Goal: Transaction & Acquisition: Purchase product/service

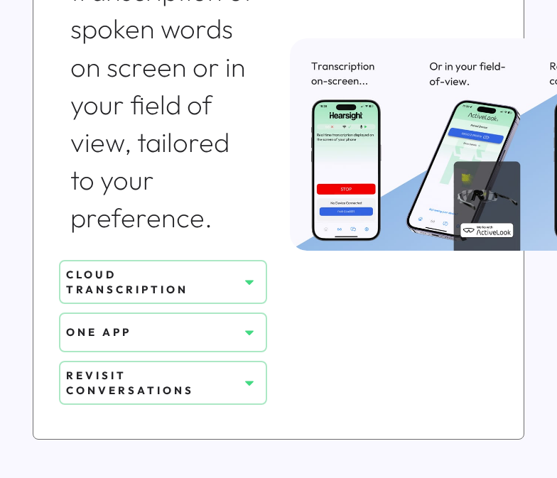
scroll to position [1040, 0]
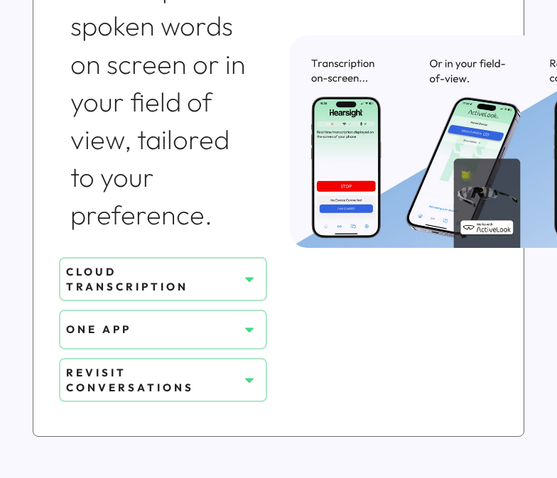
click at [237, 279] on div "CLOUD TRANSCRIPTION" at bounding box center [152, 279] width 173 height 30
click at [250, 277] on use at bounding box center [249, 279] width 9 height 5
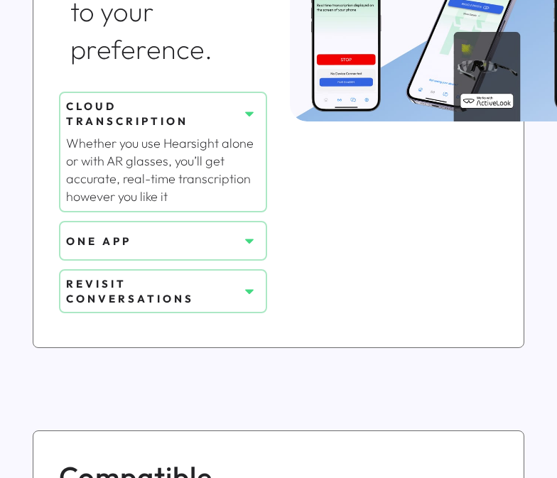
scroll to position [1220, 0]
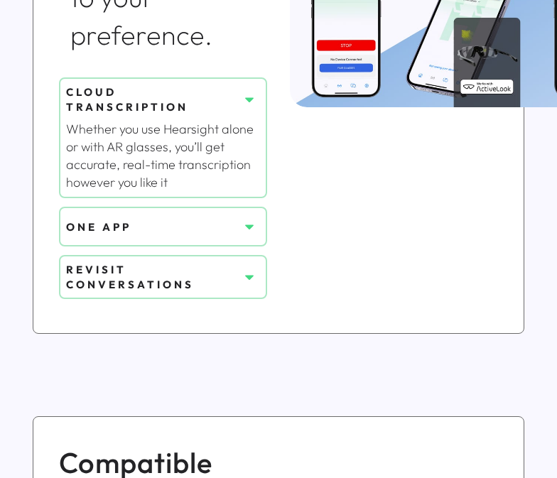
click at [228, 227] on div "ONE APP" at bounding box center [152, 227] width 173 height 15
click at [247, 228] on icon at bounding box center [249, 227] width 14 height 14
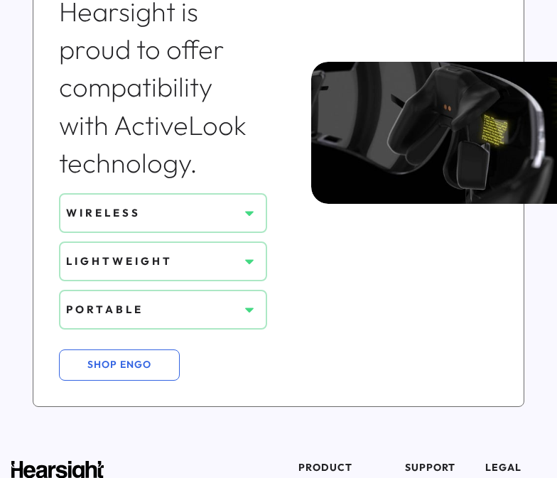
scroll to position [1834, 0]
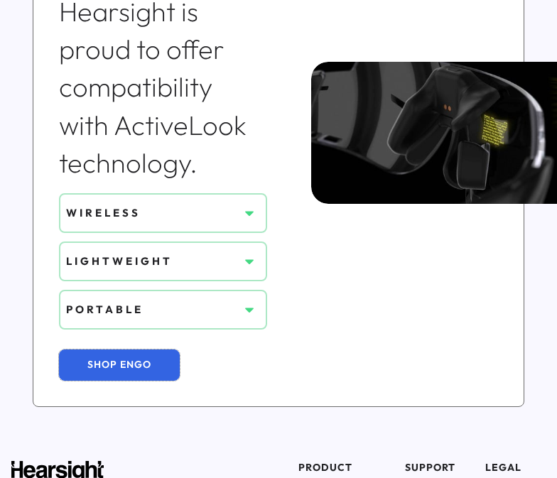
click at [162, 366] on button "SHOP ENGO" at bounding box center [119, 365] width 121 height 31
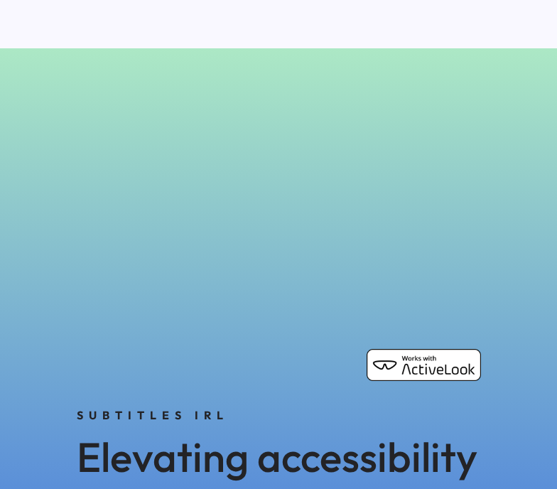
scroll to position [572, 0]
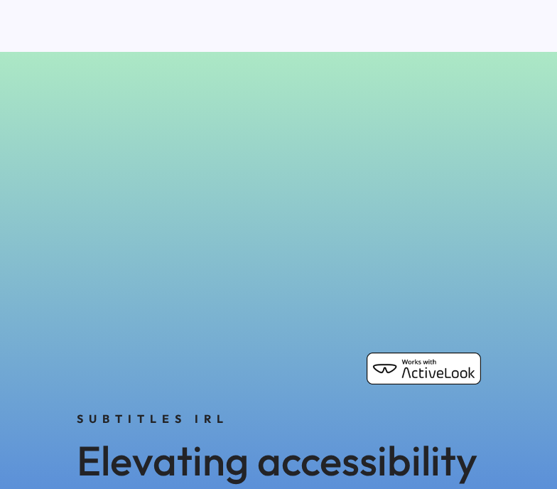
drag, startPoint x: 299, startPoint y: 283, endPoint x: 324, endPoint y: 279, distance: 25.8
click at [324, 279] on div "3D model. Use mouse, touch or arrow keys to move." at bounding box center [278, 235] width 439 height 320
drag, startPoint x: 324, startPoint y: 279, endPoint x: 450, endPoint y: 272, distance: 126.0
click at [450, 272] on div "3D model. Use mouse, touch or arrow keys to move." at bounding box center [278, 235] width 439 height 320
click at [510, 156] on div "SUBTITLES IRL Elevating accessibility together. We've partnered to take accessi…" at bounding box center [278, 380] width 557 height 657
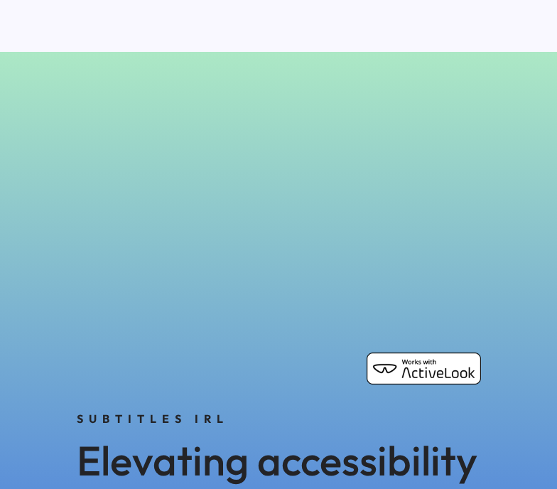
drag, startPoint x: 305, startPoint y: 227, endPoint x: 159, endPoint y: 247, distance: 147.1
click at [159, 247] on div "3D model. Use mouse, touch or arrow keys to move." at bounding box center [278, 235] width 439 height 320
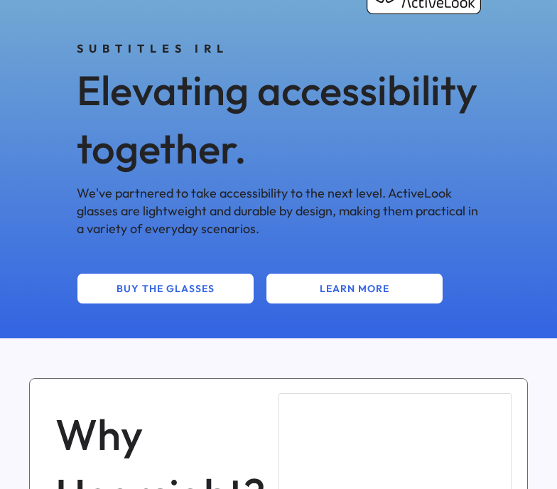
scroll to position [1008, 0]
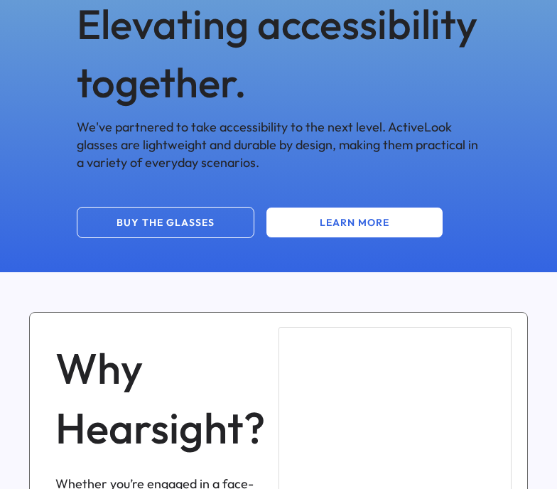
click at [203, 220] on button "BUY THE GLASSES" at bounding box center [166, 222] width 178 height 31
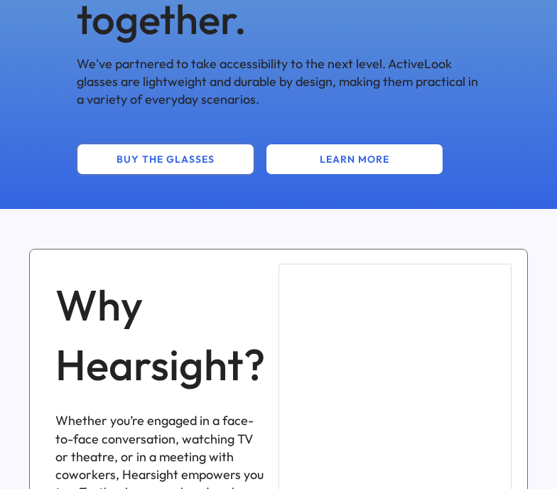
scroll to position [1070, 0]
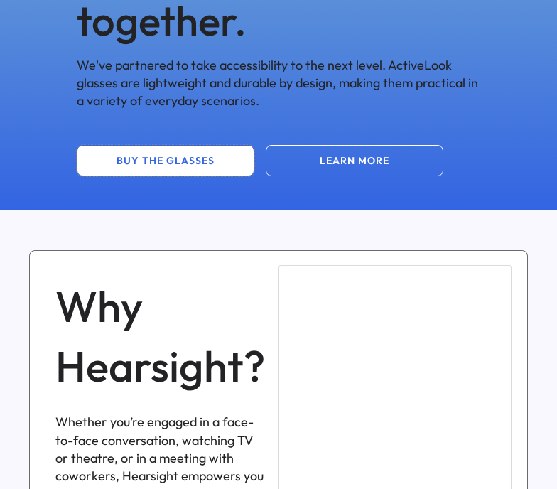
click at [318, 167] on button "LEARN MORE" at bounding box center [355, 160] width 178 height 31
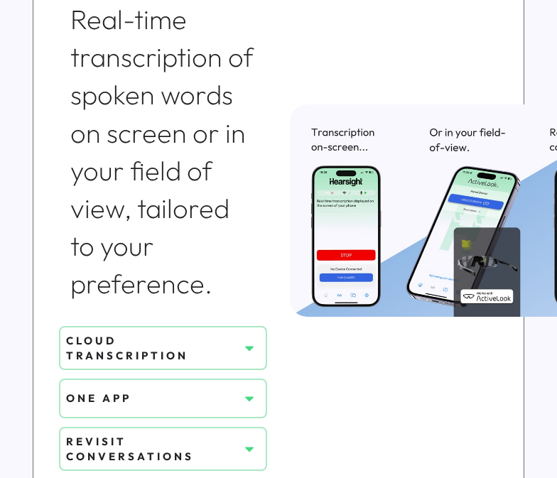
scroll to position [1041, 0]
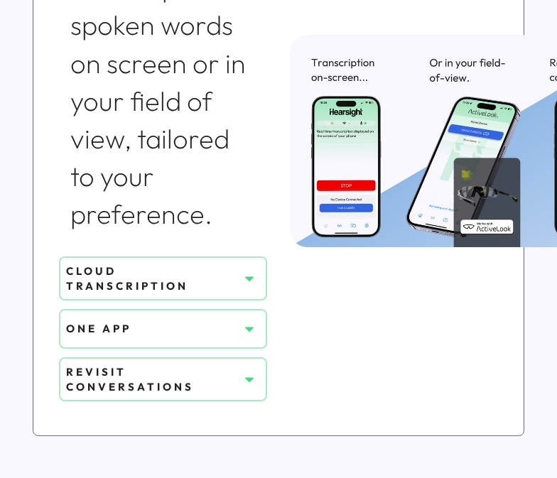
click at [229, 272] on div "CLOUD TRANSCRIPTION" at bounding box center [152, 279] width 173 height 30
click at [246, 274] on icon at bounding box center [249, 279] width 14 height 14
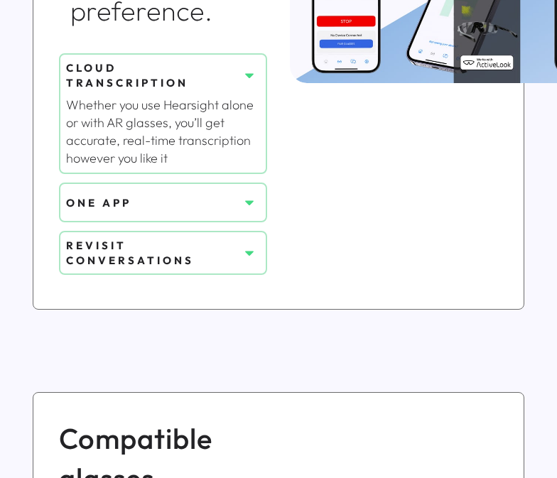
scroll to position [1248, 0]
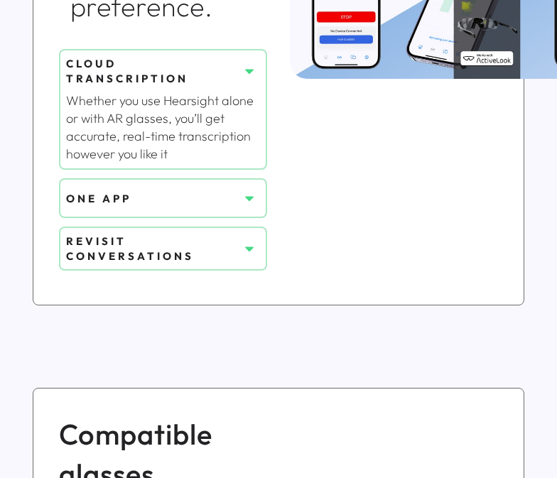
click at [242, 229] on div "REVISIT CONVERSATIONS" at bounding box center [163, 249] width 208 height 44
click at [245, 244] on icon at bounding box center [249, 249] width 14 height 14
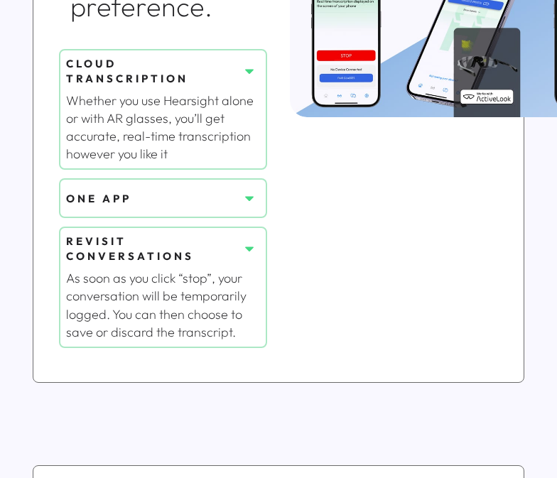
click at [247, 207] on button at bounding box center [249, 198] width 21 height 21
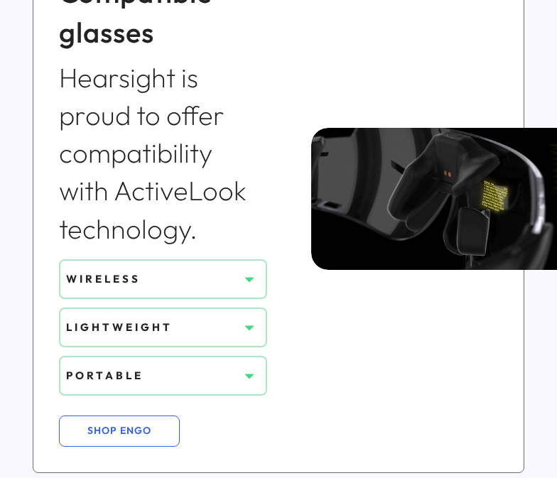
scroll to position [1848, 0]
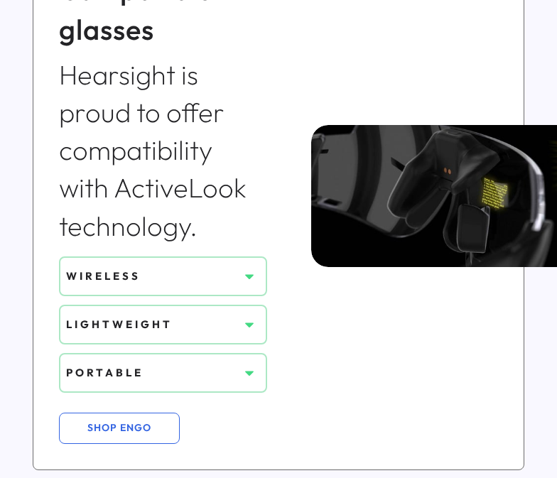
click at [227, 266] on div "WIRELESS" at bounding box center [152, 277] width 173 height 26
click at [247, 275] on icon at bounding box center [249, 276] width 14 height 14
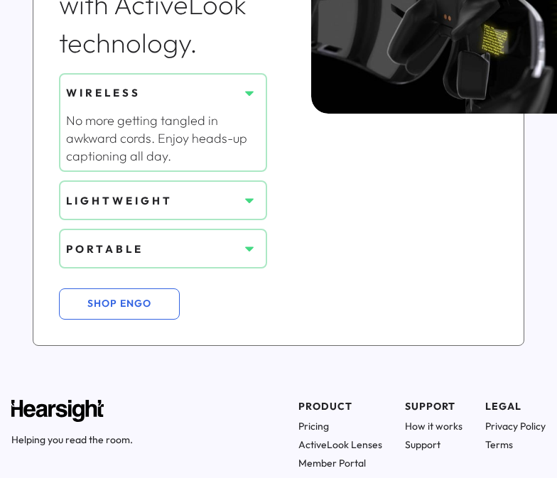
scroll to position [2049, 0]
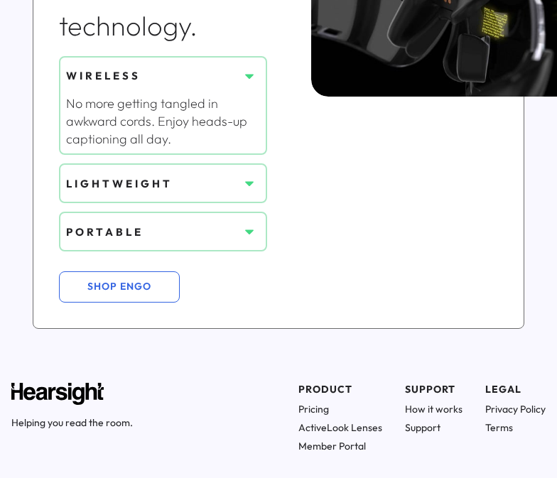
click at [252, 183] on icon at bounding box center [249, 183] width 14 height 14
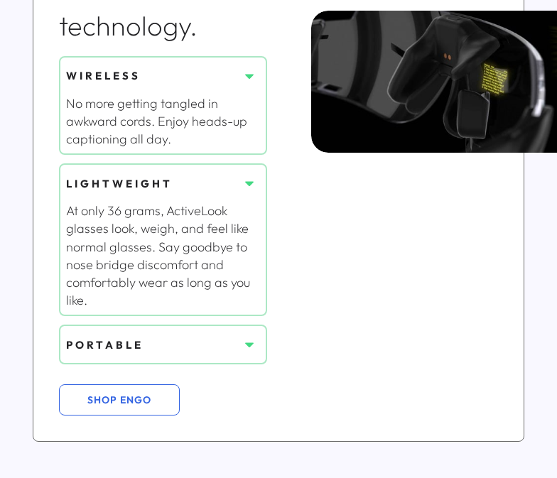
click at [246, 346] on icon at bounding box center [249, 345] width 14 height 14
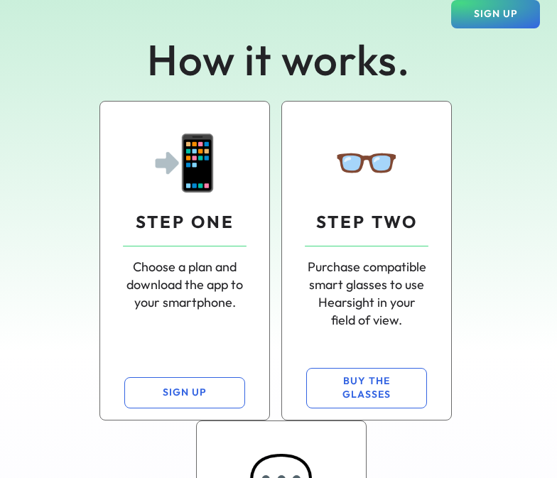
scroll to position [71, 0]
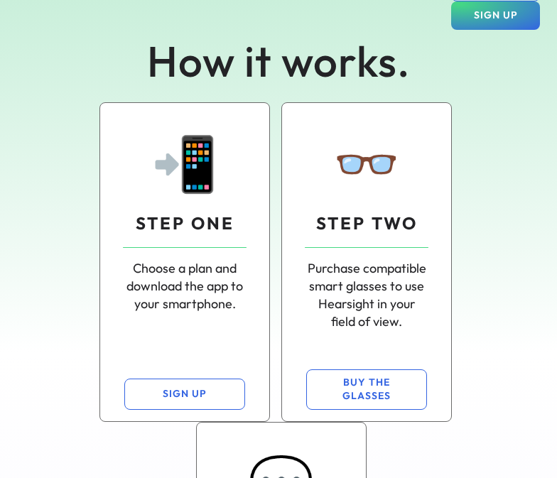
click at [183, 282] on div "Choose a plan and download the app to your smartphone." at bounding box center [185, 286] width 124 height 54
click at [192, 321] on div "📲 STEP ONE Choose a plan and download the app to your smartphone." at bounding box center [185, 219] width 146 height 210
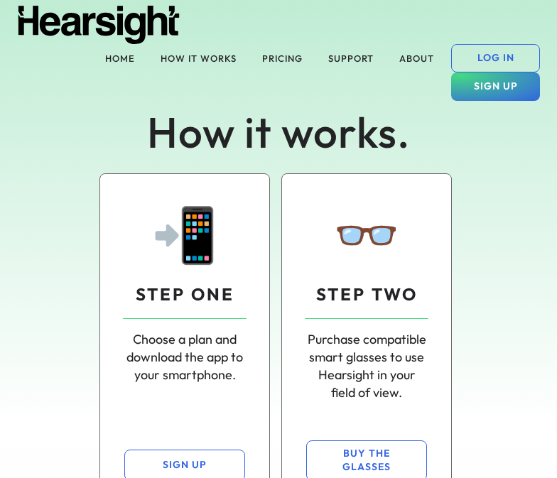
click at [294, 51] on div "How it works. 📲 STEP ONE Choose a plan and download the app to your smartphone.…" at bounding box center [278, 449] width 557 height 796
click at [282, 56] on div "How it works. 📲 STEP ONE Choose a plan and download the app to your smartphone.…" at bounding box center [278, 449] width 557 height 796
click at [270, 45] on button "PRICING" at bounding box center [283, 58] width 58 height 28
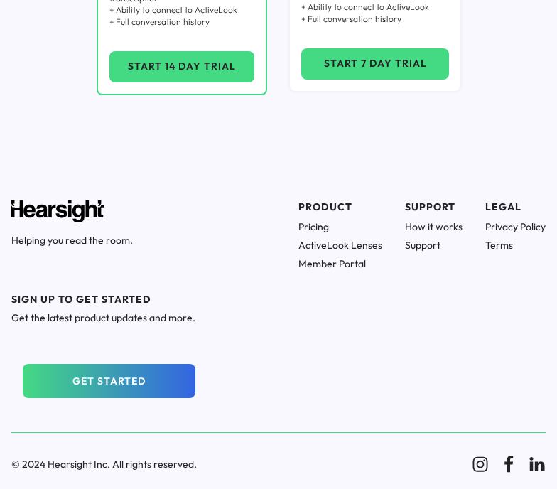
scroll to position [500, 0]
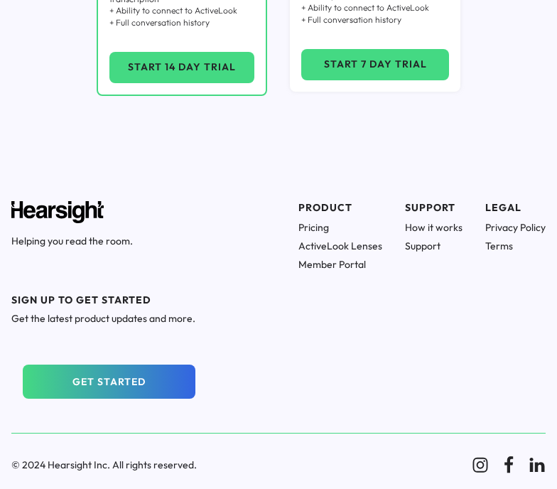
click at [429, 224] on h1 "How it works" at bounding box center [434, 227] width 58 height 13
click at [430, 221] on h1 "How it works" at bounding box center [434, 227] width 58 height 13
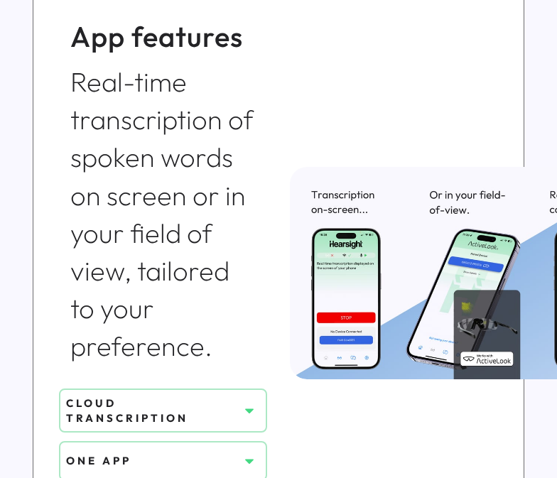
scroll to position [918, 0]
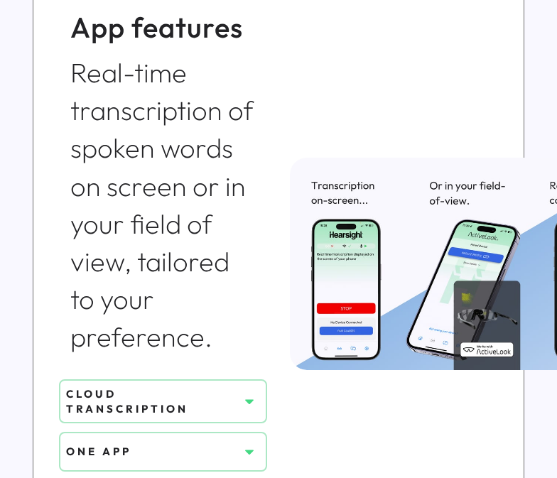
click at [206, 410] on div "CLOUD TRANSCRIPTION" at bounding box center [152, 402] width 173 height 30
click at [250, 398] on icon at bounding box center [249, 402] width 14 height 14
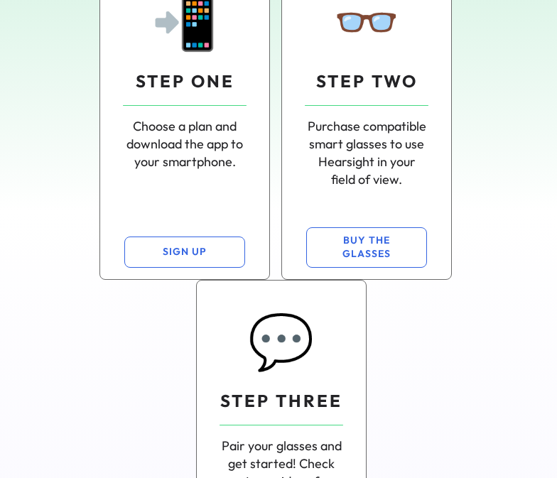
scroll to position [0, 0]
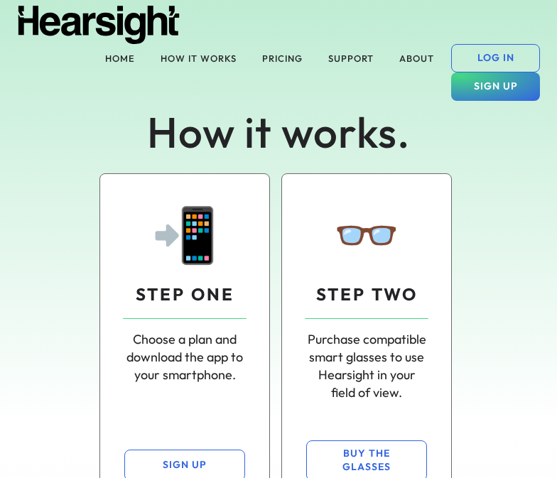
click at [407, 66] on div "How it works. 📲 STEP ONE Choose a plan and download the app to your smartphone.…" at bounding box center [278, 449] width 557 height 796
click at [417, 60] on div "How it works. 📲 STEP ONE Choose a plan and download the app to your smartphone.…" at bounding box center [278, 449] width 557 height 796
click at [415, 60] on div "How it works. 📲 STEP ONE Choose a plan and download the app to your smartphone.…" at bounding box center [278, 449] width 557 height 796
click at [301, 59] on div "How it works. 📲 STEP ONE Choose a plan and download the app to your smartphone.…" at bounding box center [278, 449] width 557 height 796
click at [274, 61] on div "How it works. 📲 STEP ONE Choose a plan and download the app to your smartphone.…" at bounding box center [278, 449] width 557 height 796
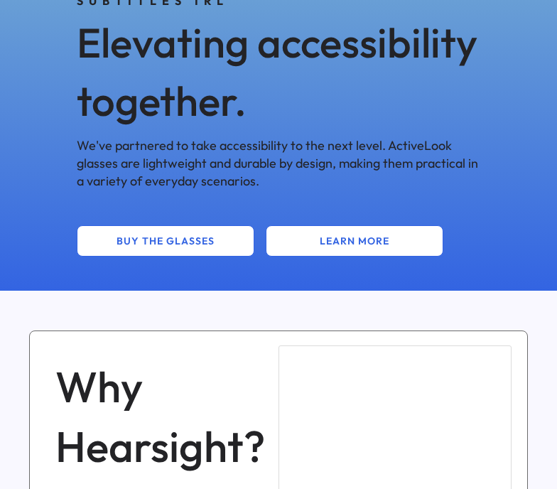
scroll to position [992, 0]
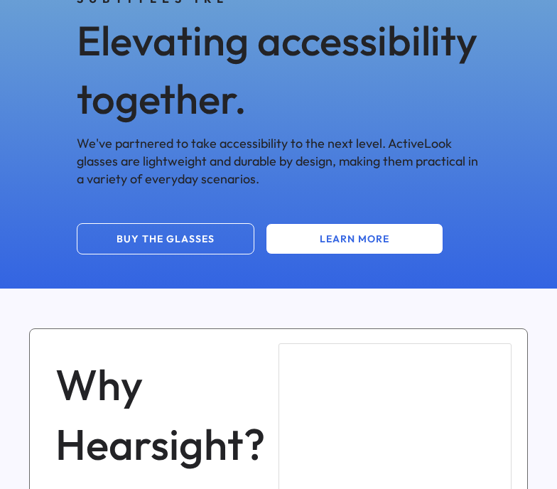
click at [224, 241] on button "BUY THE GLASSES" at bounding box center [166, 238] width 178 height 31
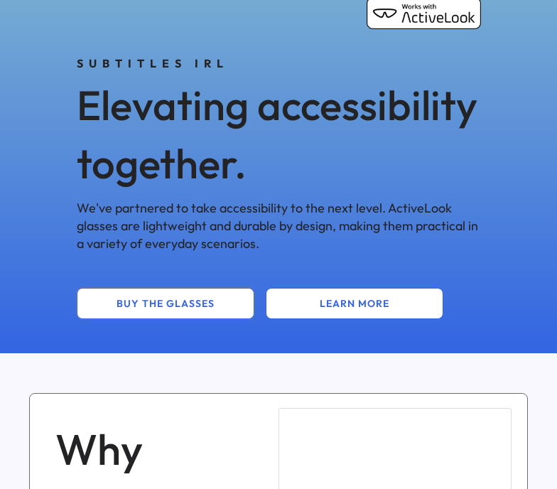
scroll to position [715, 0]
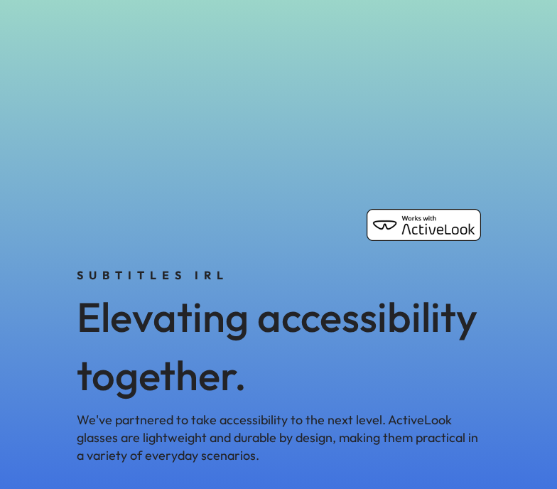
click at [411, 230] on img at bounding box center [424, 225] width 114 height 32
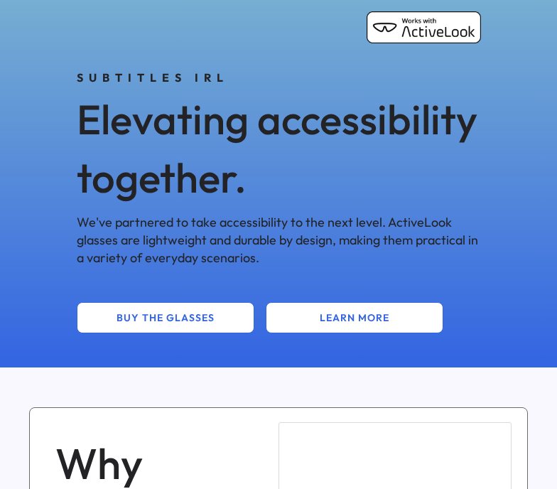
scroll to position [915, 0]
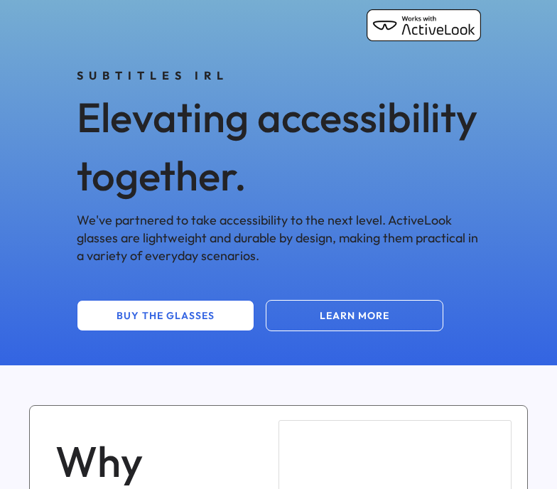
click at [365, 331] on button "LEARN MORE" at bounding box center [355, 315] width 178 height 31
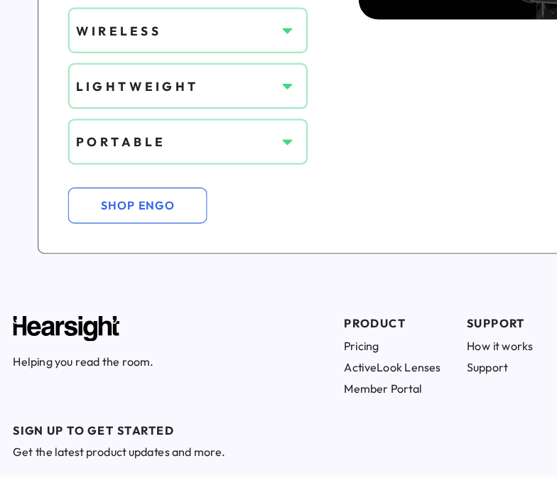
scroll to position [1845, 0]
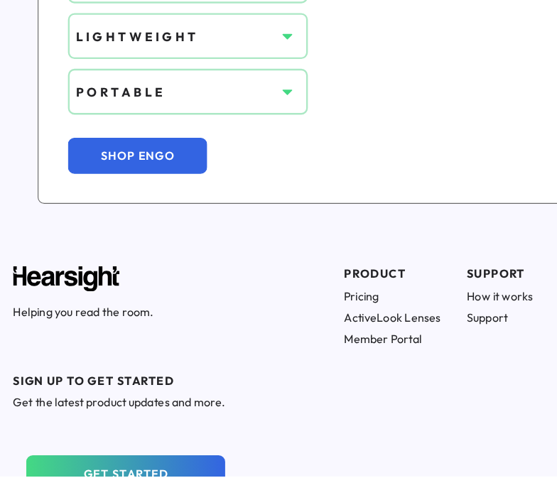
click at [136, 200] on button "SHOP ENGO" at bounding box center [119, 199] width 121 height 31
